Goal: Transaction & Acquisition: Obtain resource

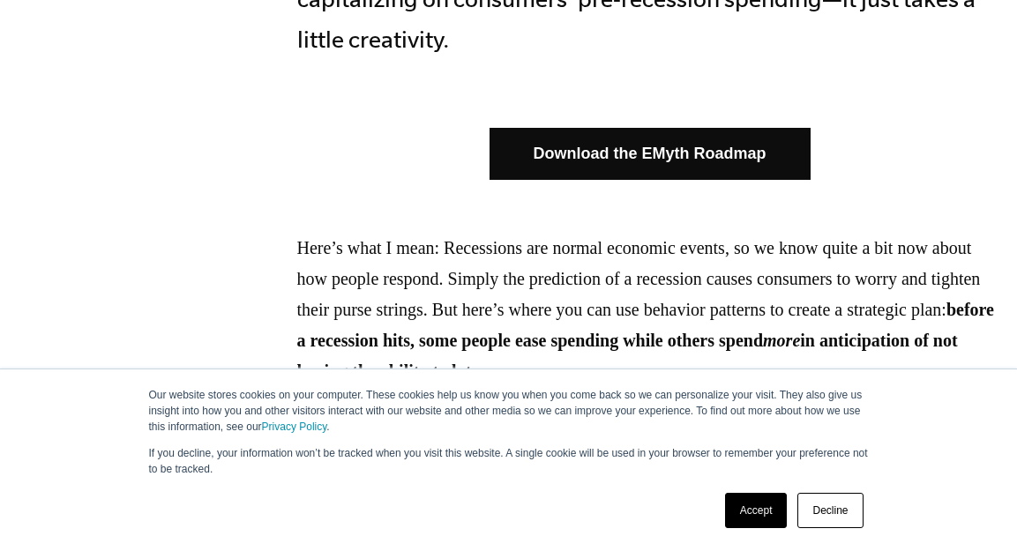
click at [756, 505] on link "Accept" at bounding box center [756, 510] width 63 height 35
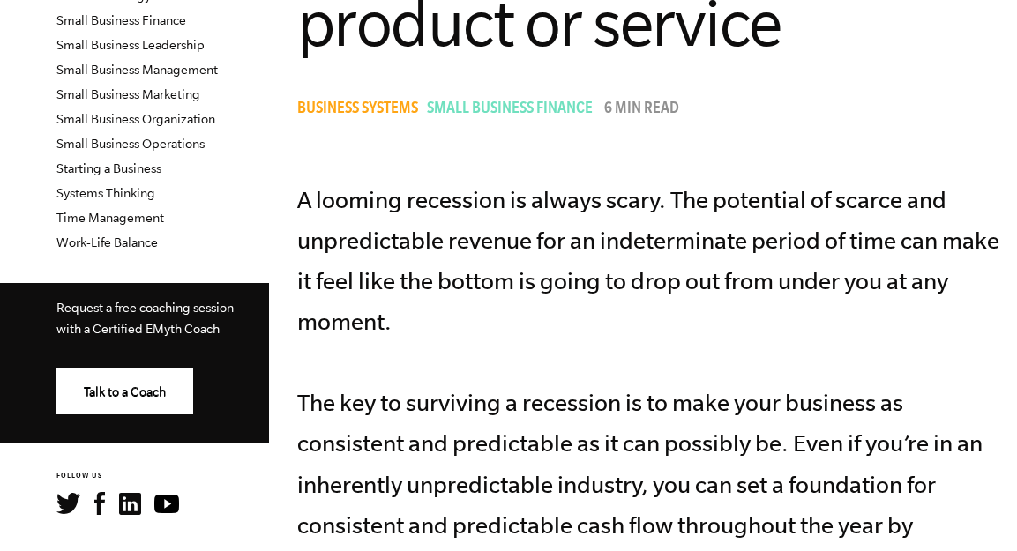
scroll to position [920, 0]
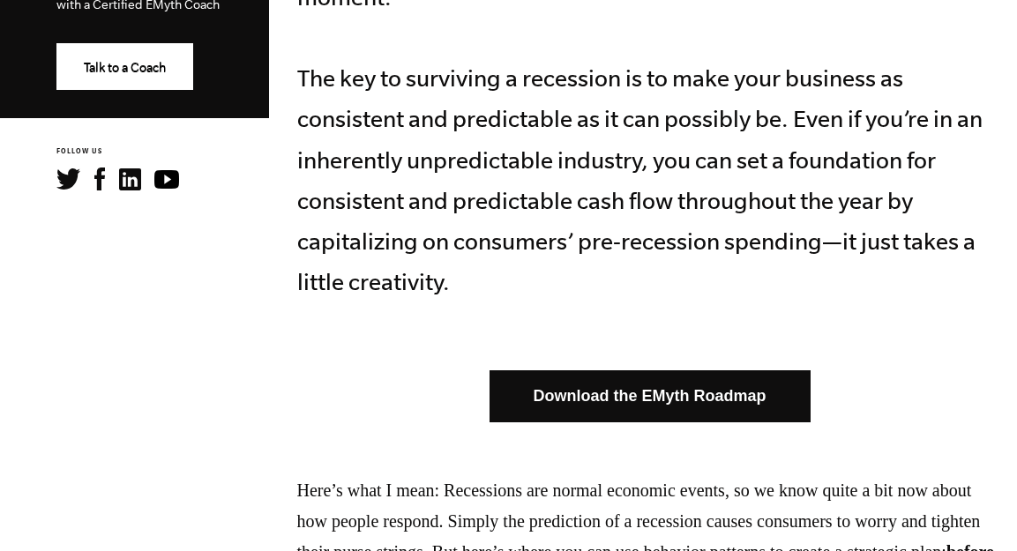
click at [732, 370] on link "Download the EMyth Roadmap" at bounding box center [649, 396] width 321 height 52
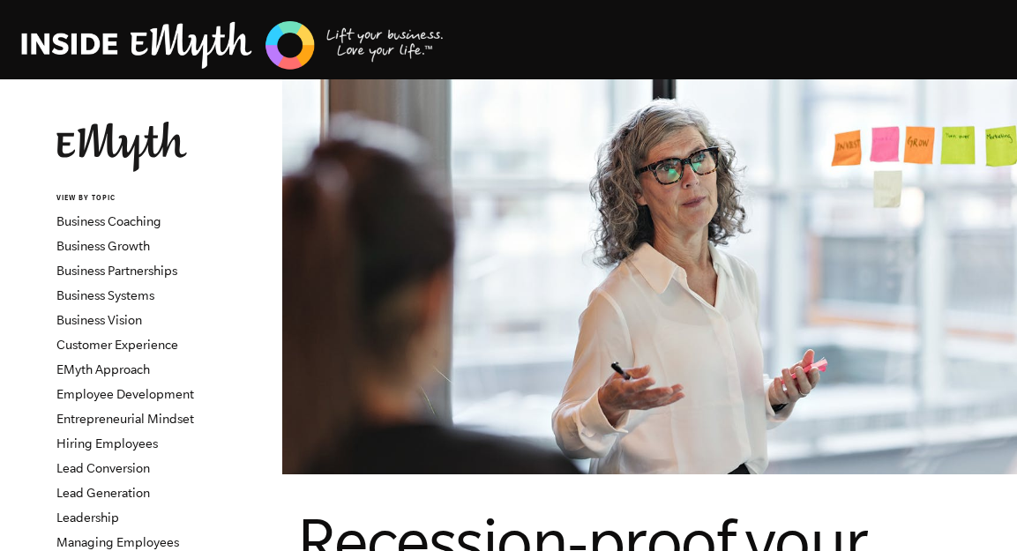
scroll to position [4, 0]
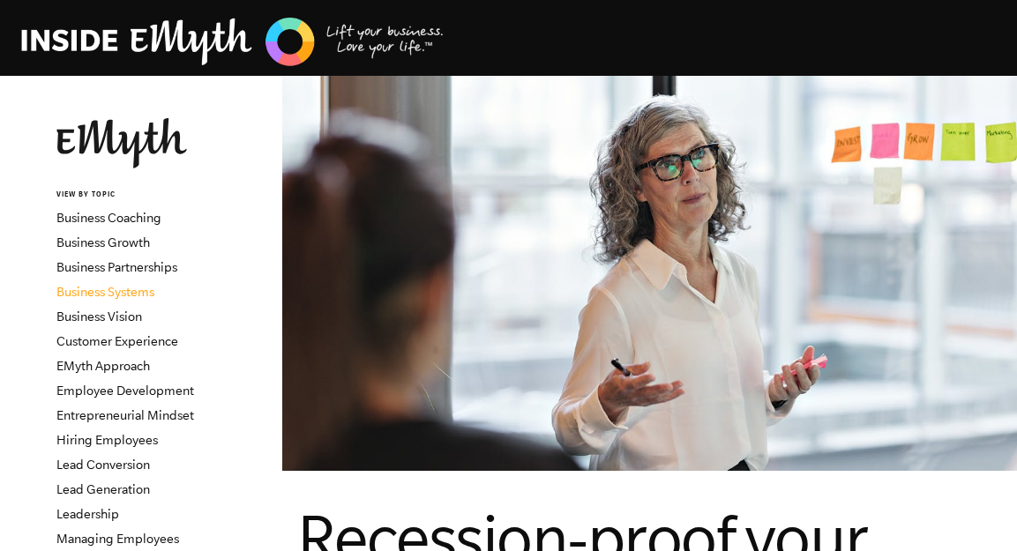
click at [153, 285] on link "Business Systems" at bounding box center [105, 292] width 98 height 14
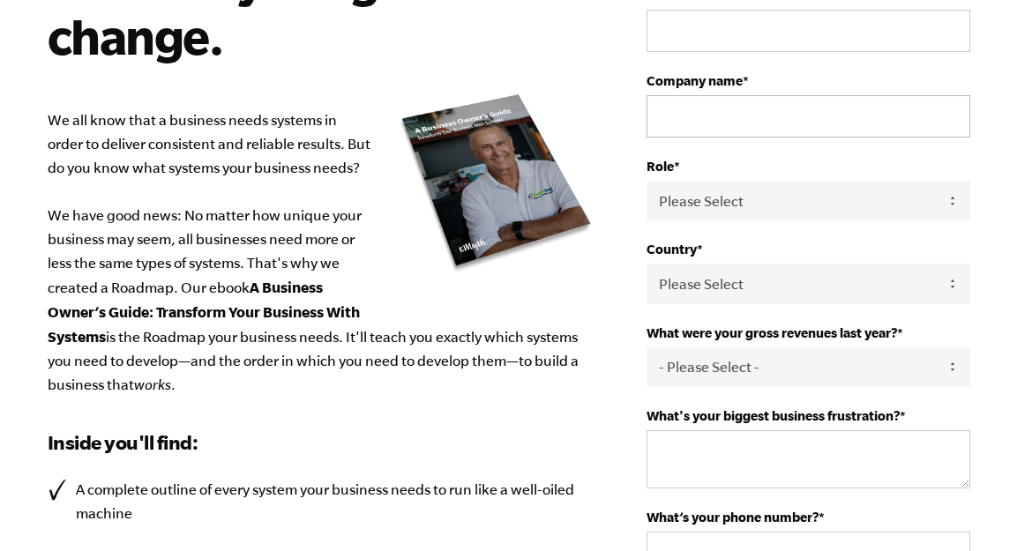
scroll to position [150, 0]
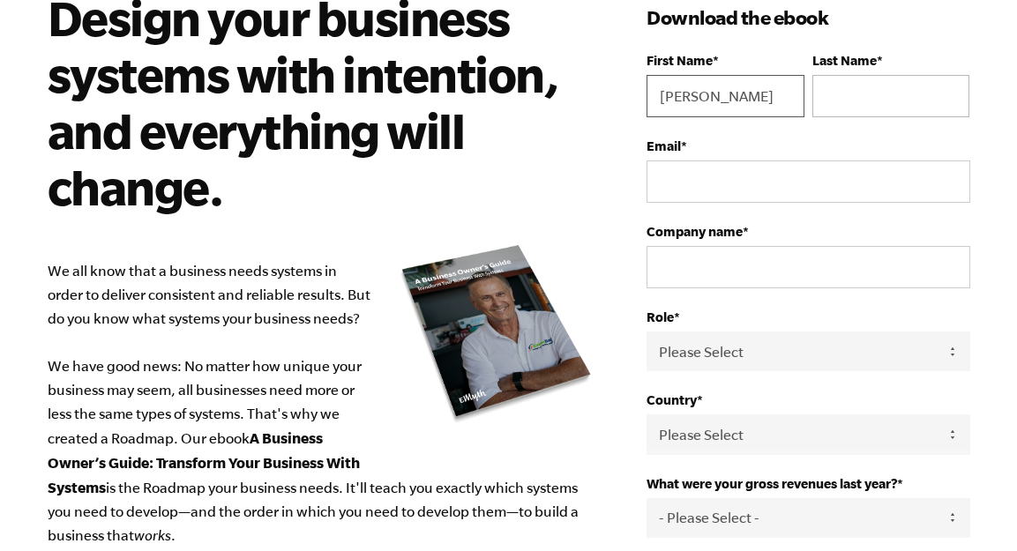
type input "Marc"
type input "Castillo"
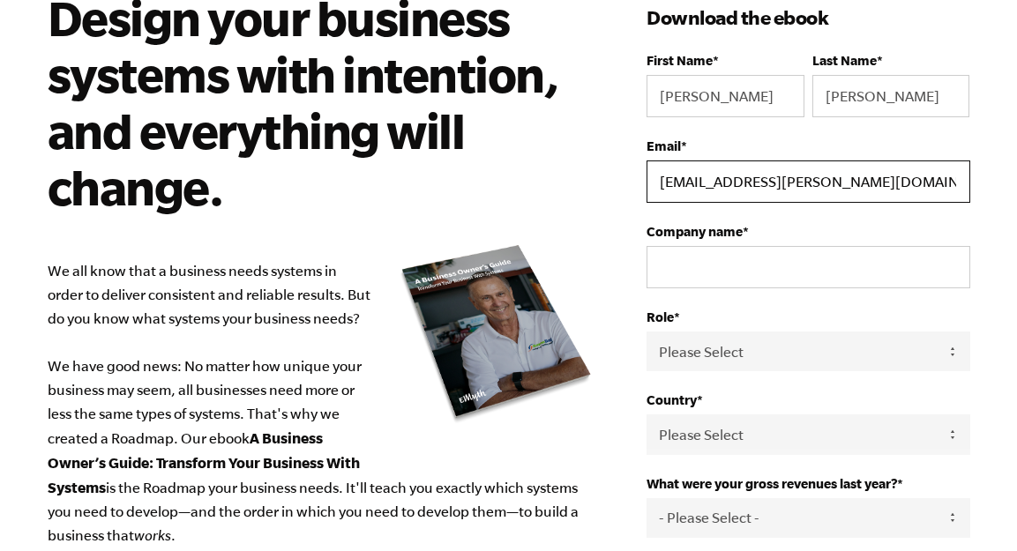
type input "marc.castillo@me.com"
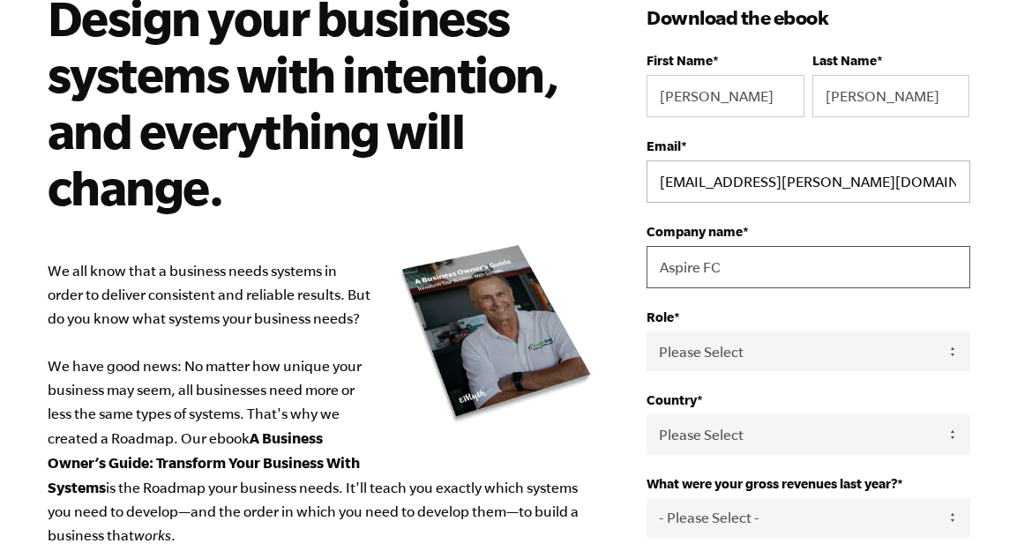
type input "Aspire FC"
type textarea "Aspire FC"
drag, startPoint x: 745, startPoint y: 268, endPoint x: 662, endPoint y: 272, distance: 83.0
type input "Aspire"
select select "Partner / Co-Owner"
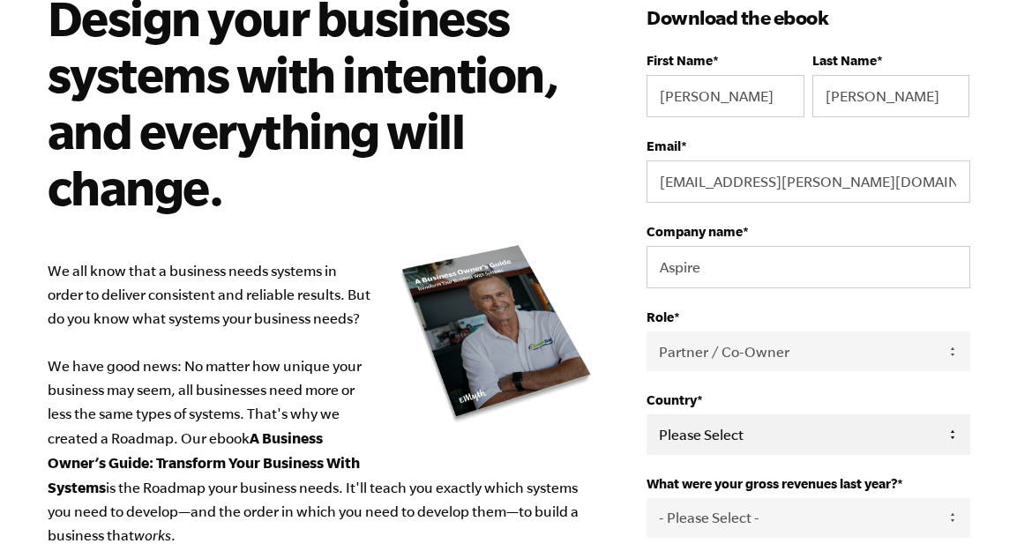
scroll to position [247, 0]
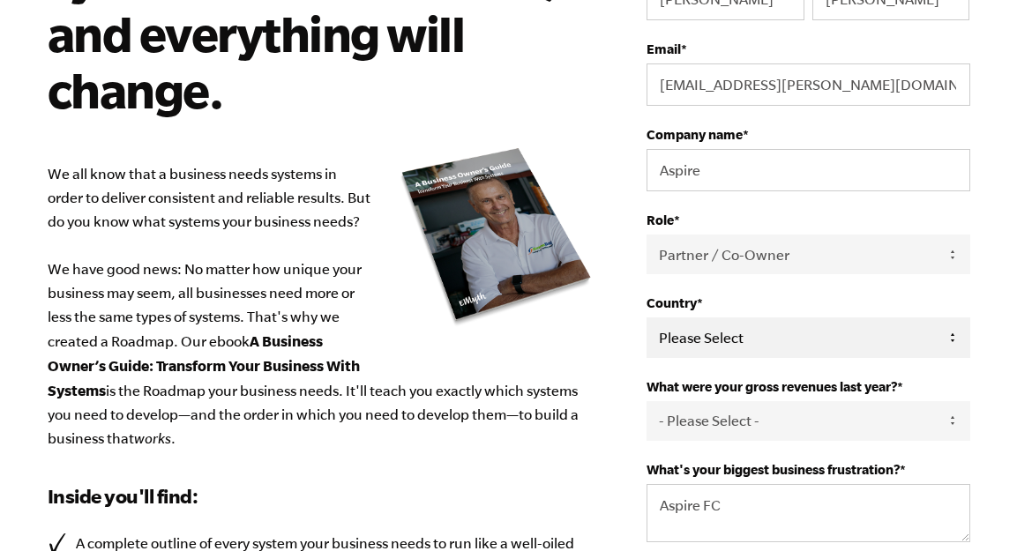
select select "United States"
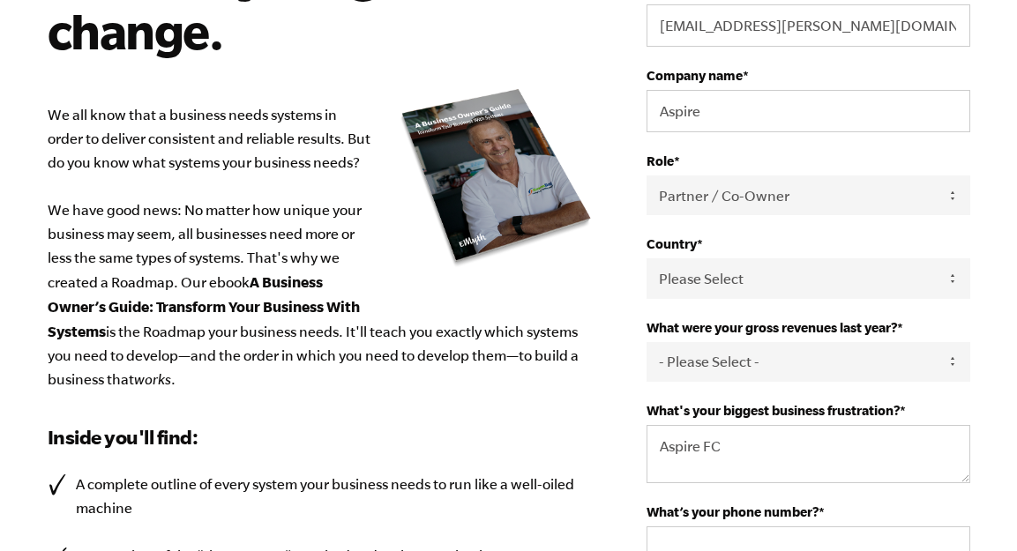
scroll to position [309, 0]
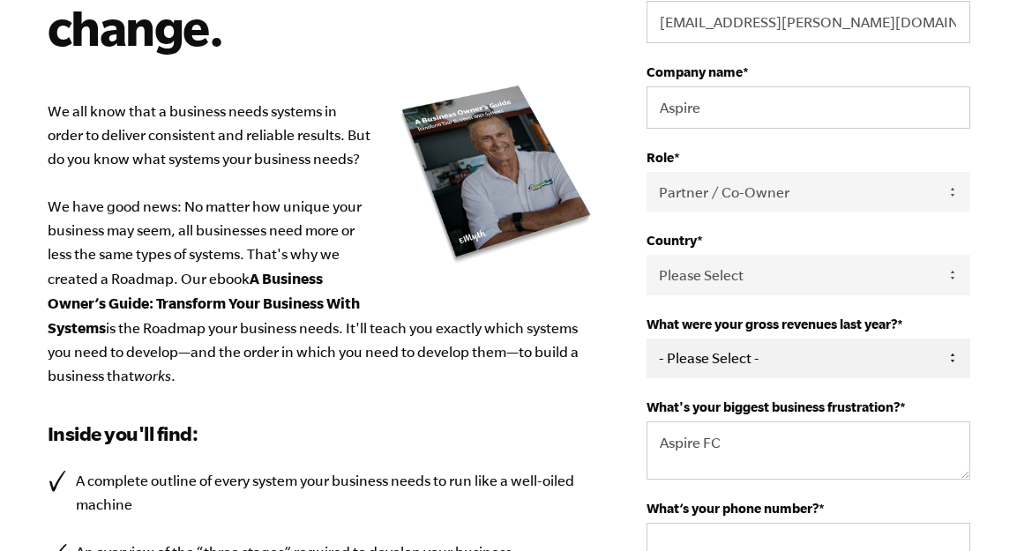
select select "276-500K"
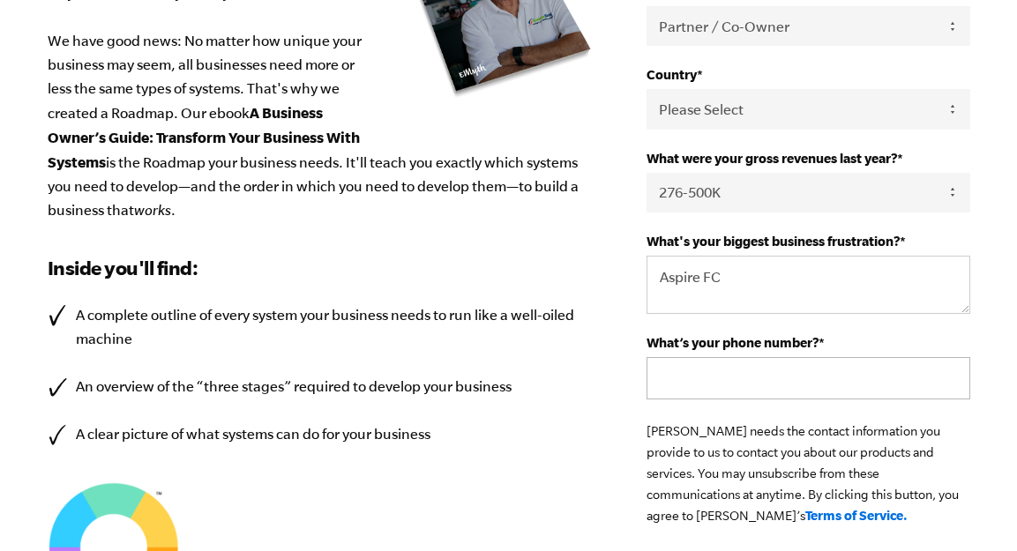
scroll to position [500, 0]
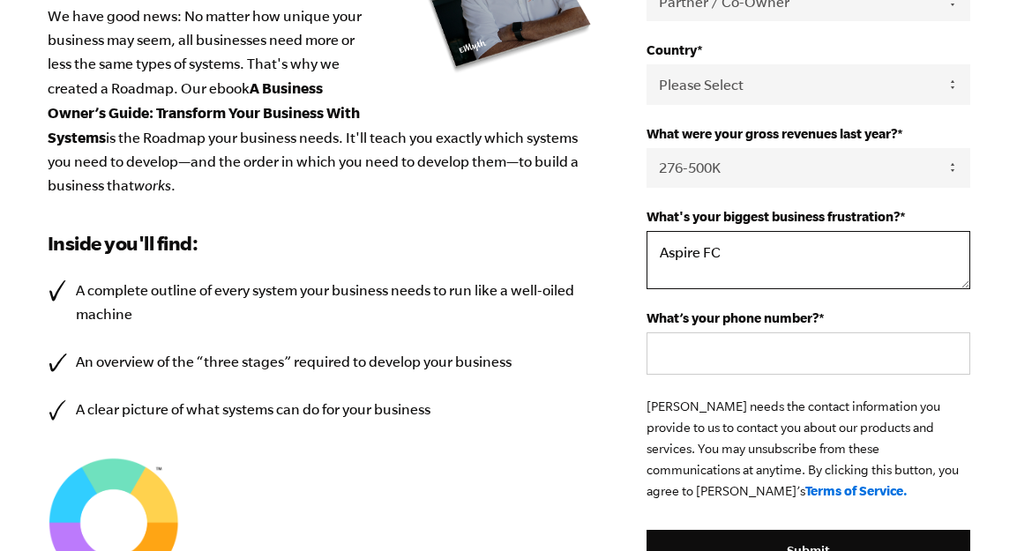
drag, startPoint x: 734, startPoint y: 250, endPoint x: 660, endPoint y: 253, distance: 73.3
click at [660, 253] on textarea "Aspire FC" at bounding box center [807, 260] width 323 height 58
type textarea "Overhead and quality of coaching"
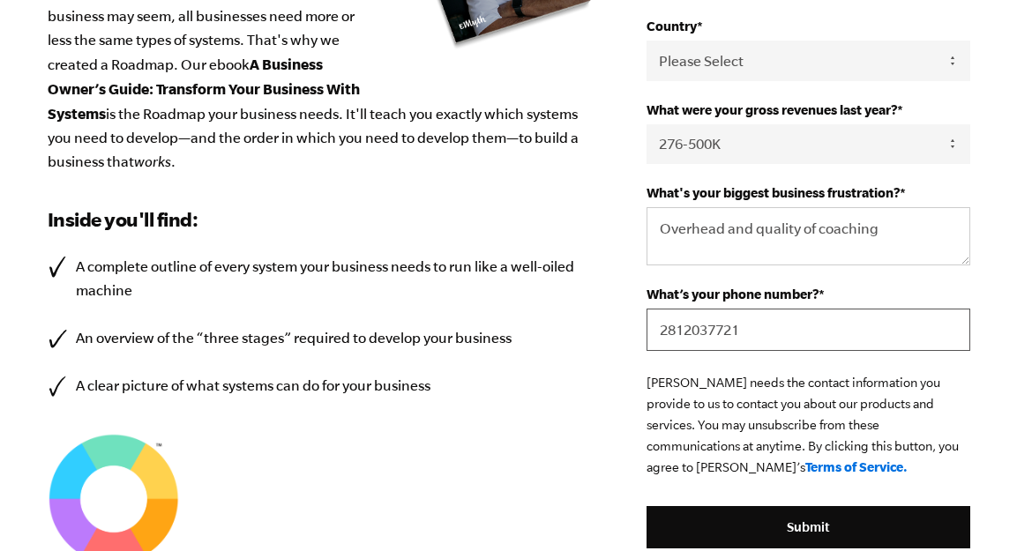
scroll to position [670, 0]
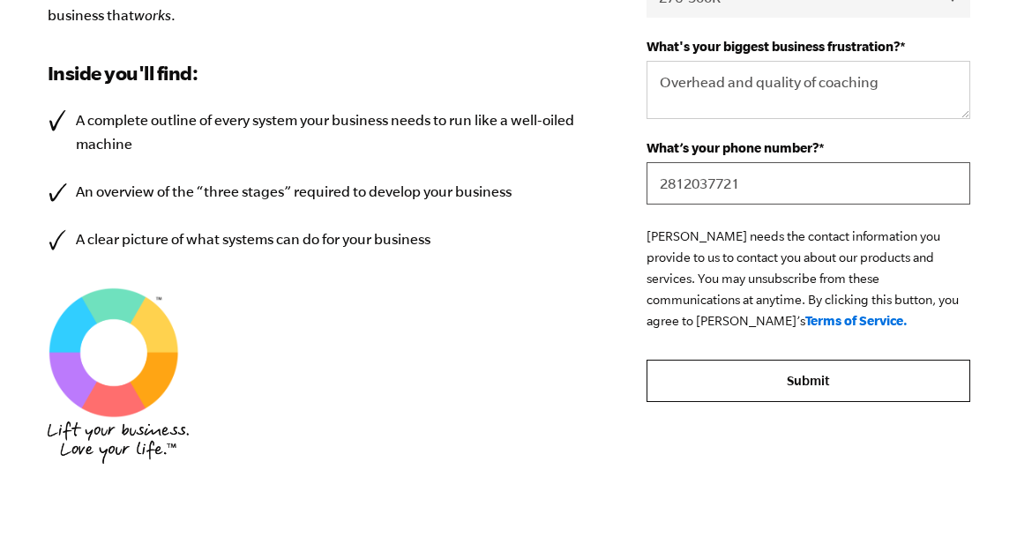
type input "2812037721"
click at [771, 384] on input "Submit" at bounding box center [807, 381] width 323 height 42
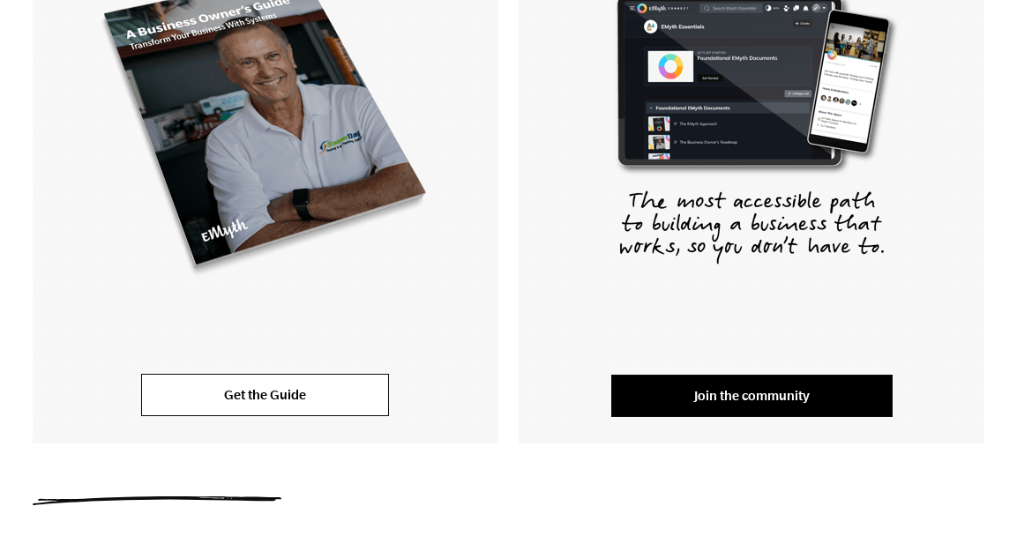
scroll to position [521, 0]
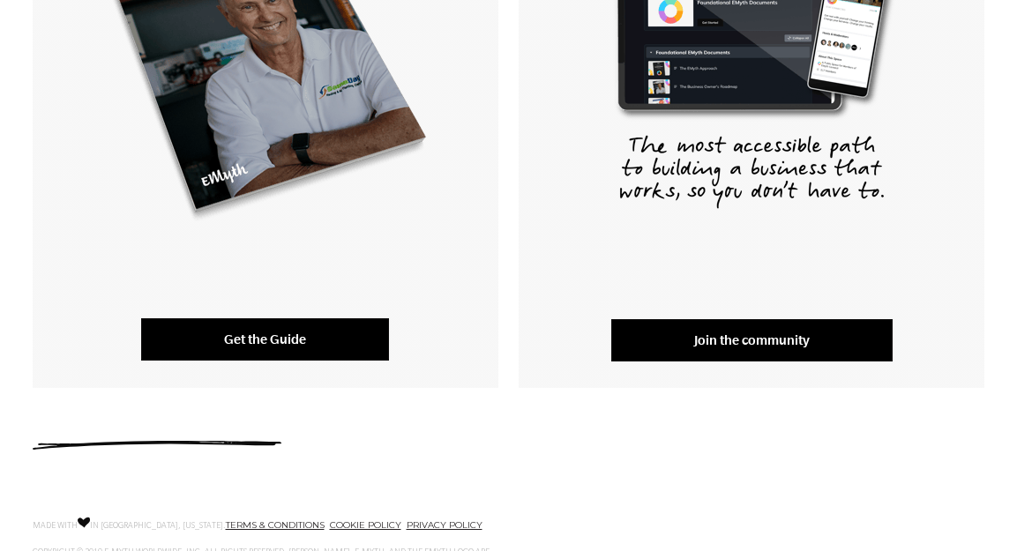
click at [294, 337] on link "Get the Guide" at bounding box center [265, 339] width 248 height 42
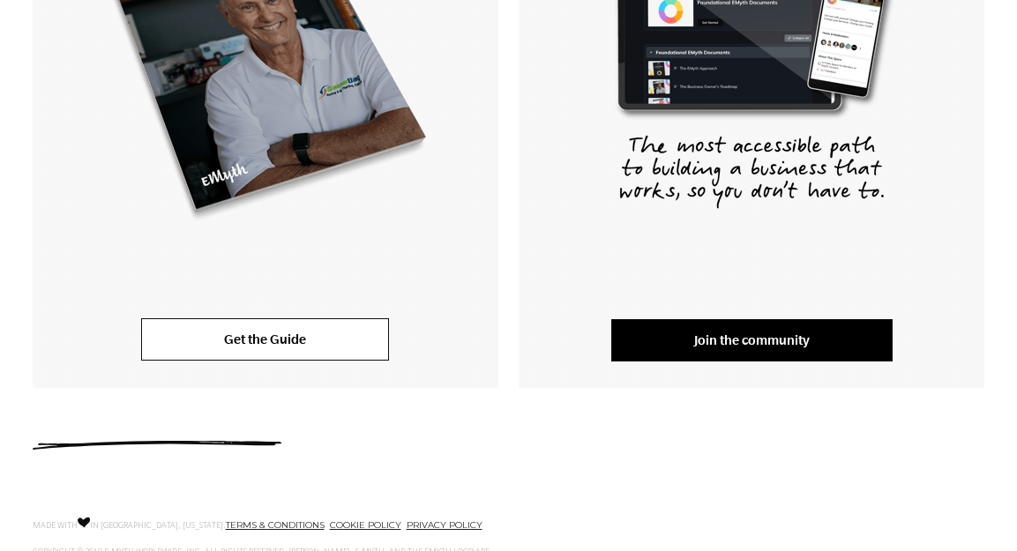
scroll to position [0, 0]
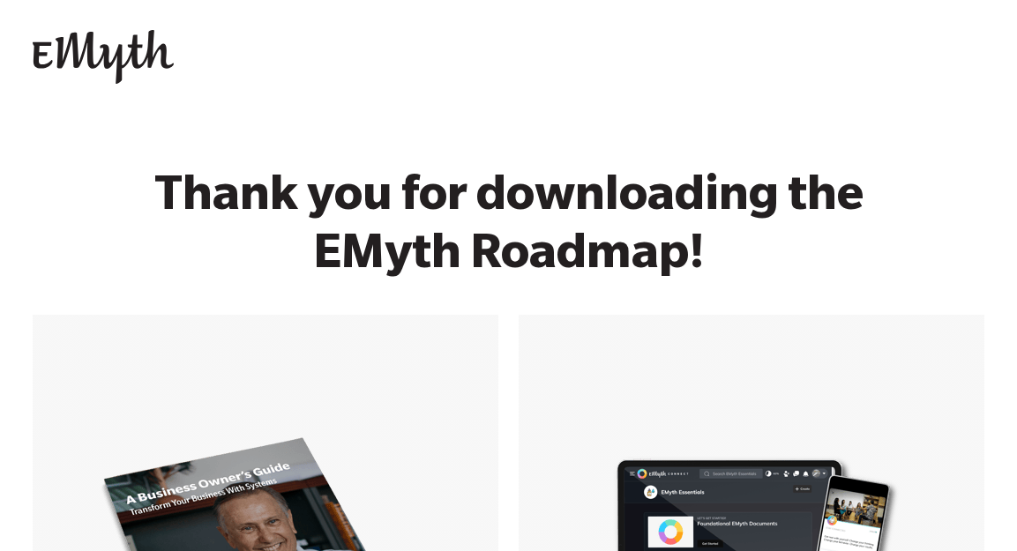
click at [138, 60] on img at bounding box center [103, 57] width 141 height 55
click at [137, 49] on img at bounding box center [103, 57] width 141 height 55
